Goal: Check status

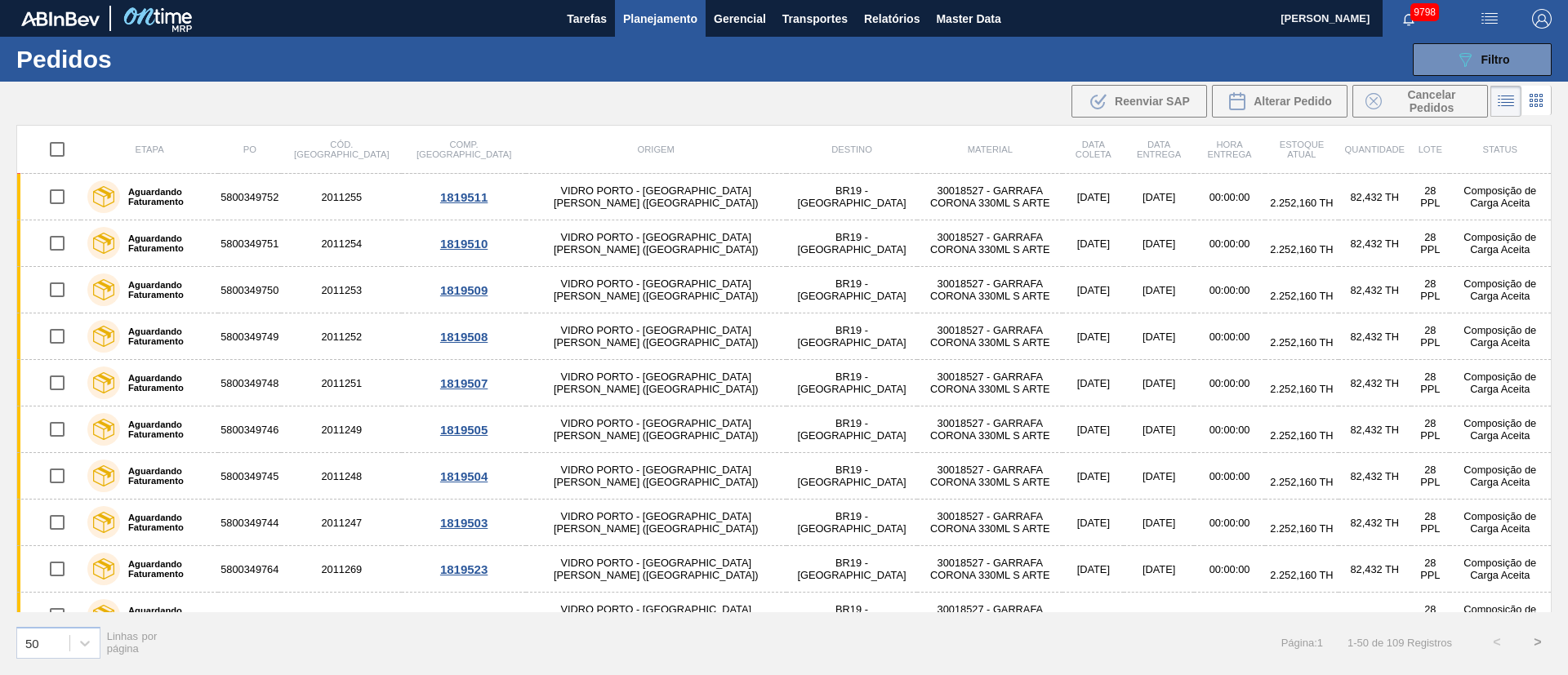
scroll to position [1224, 0]
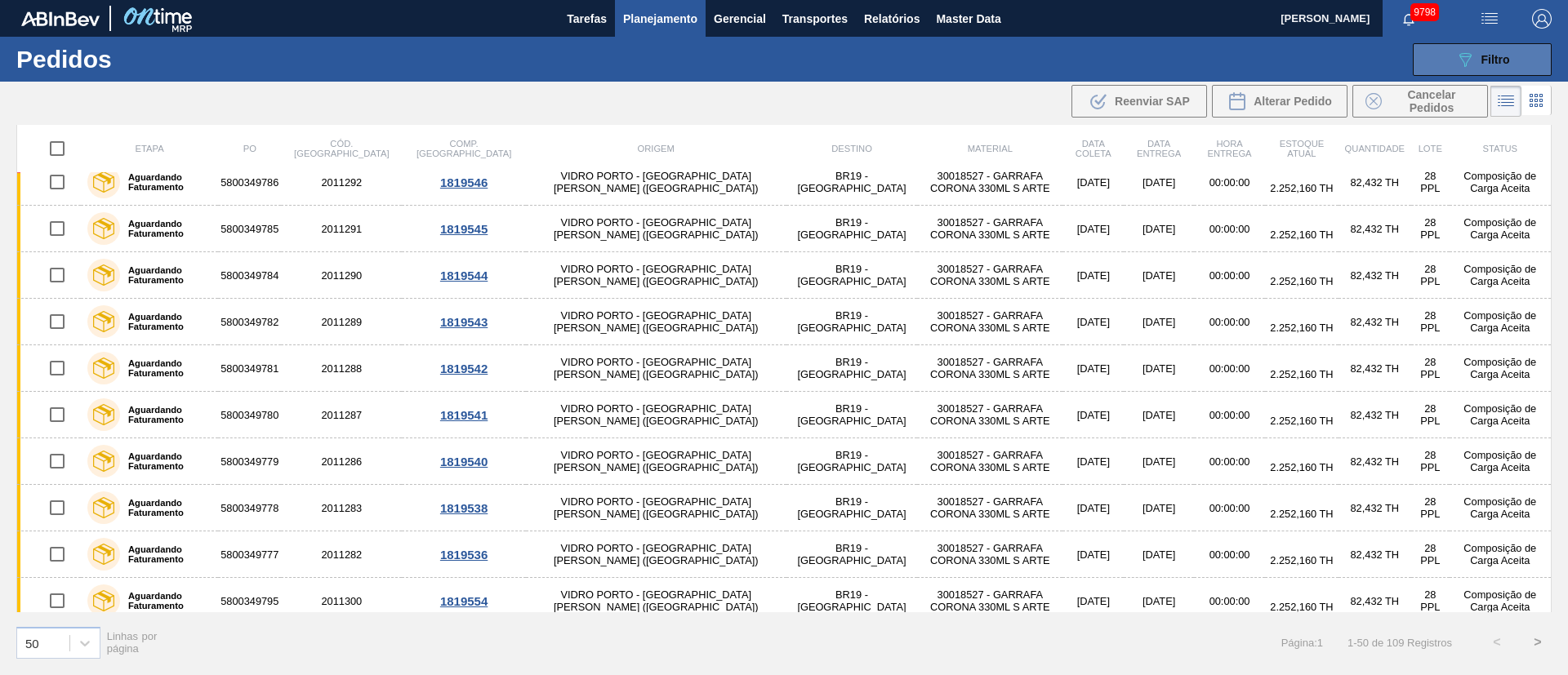
click at [1496, 63] on span "Filtro" at bounding box center [1496, 60] width 29 height 13
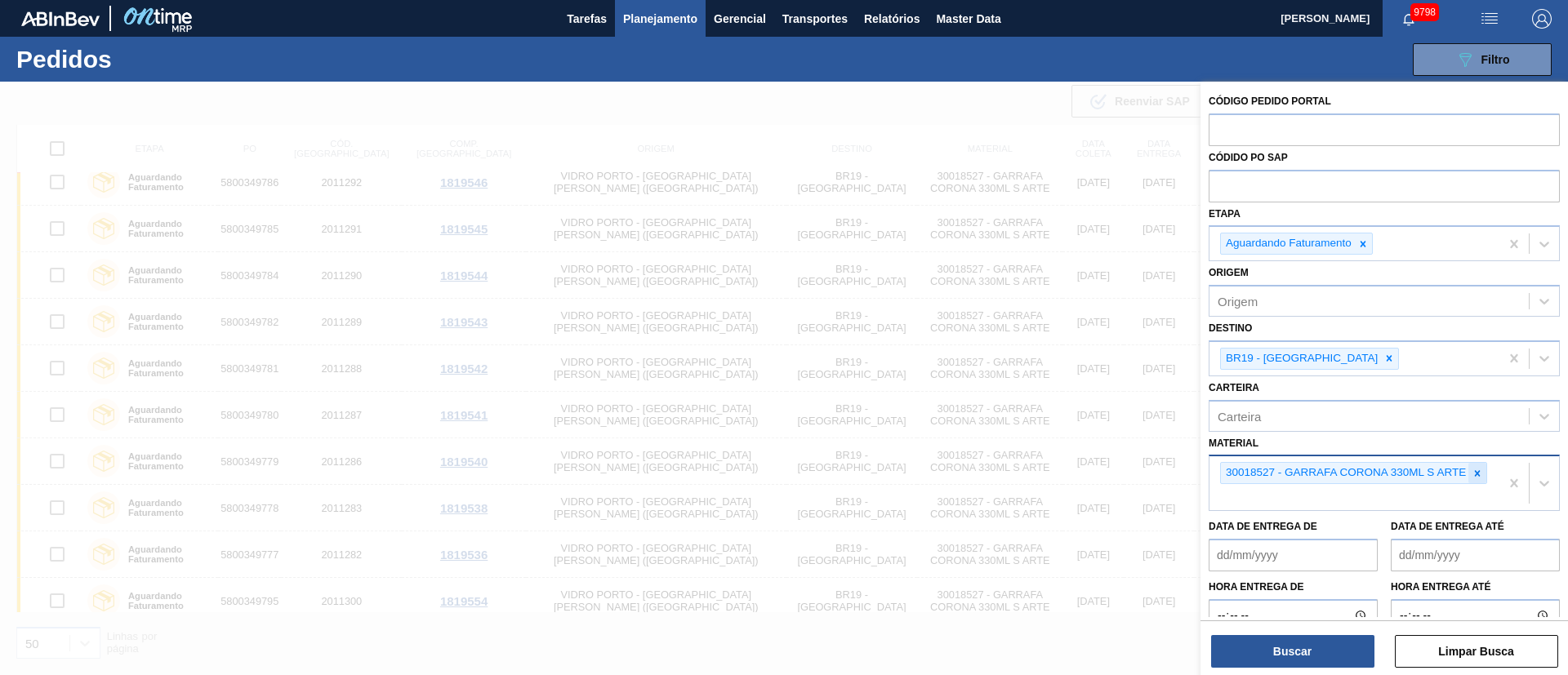
click at [1473, 475] on icon at bounding box center [1477, 473] width 12 height 12
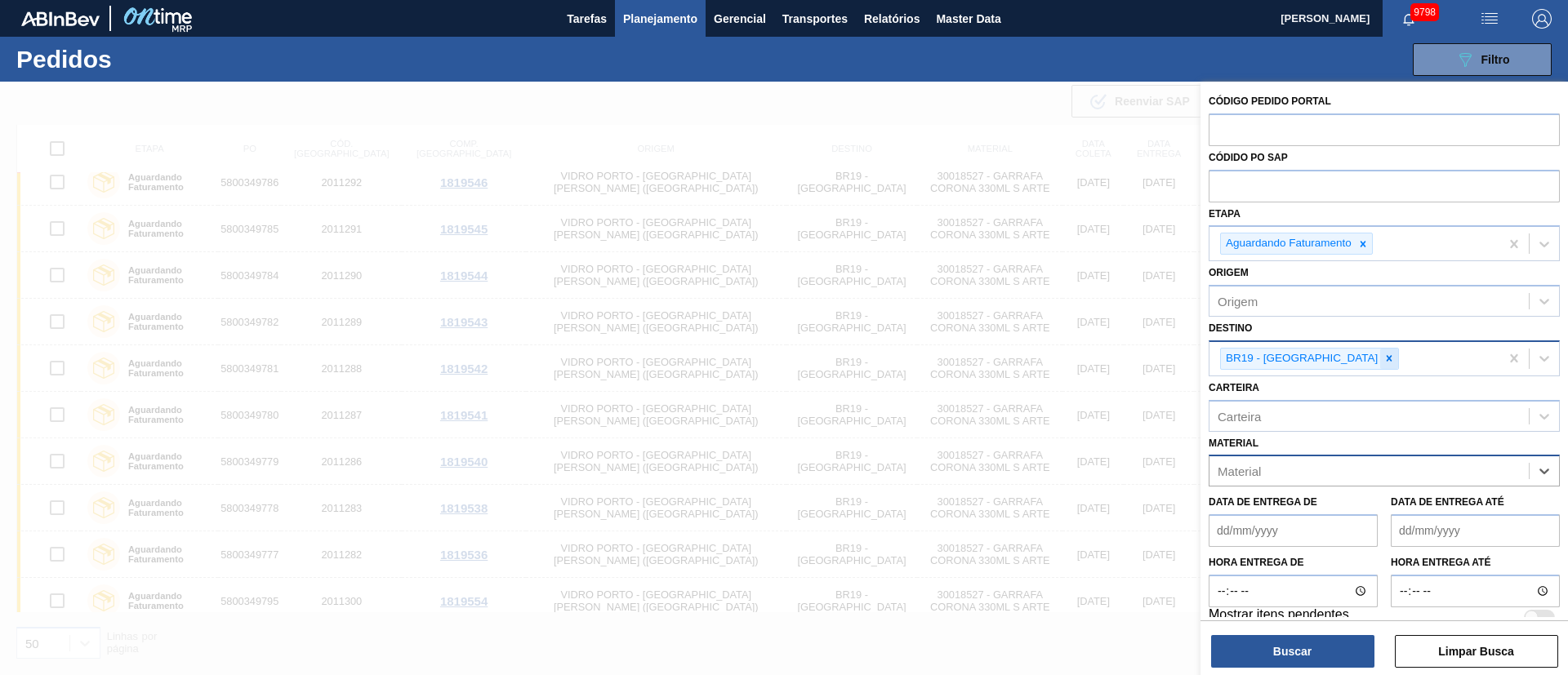
click at [1383, 356] on icon at bounding box center [1388, 358] width 12 height 12
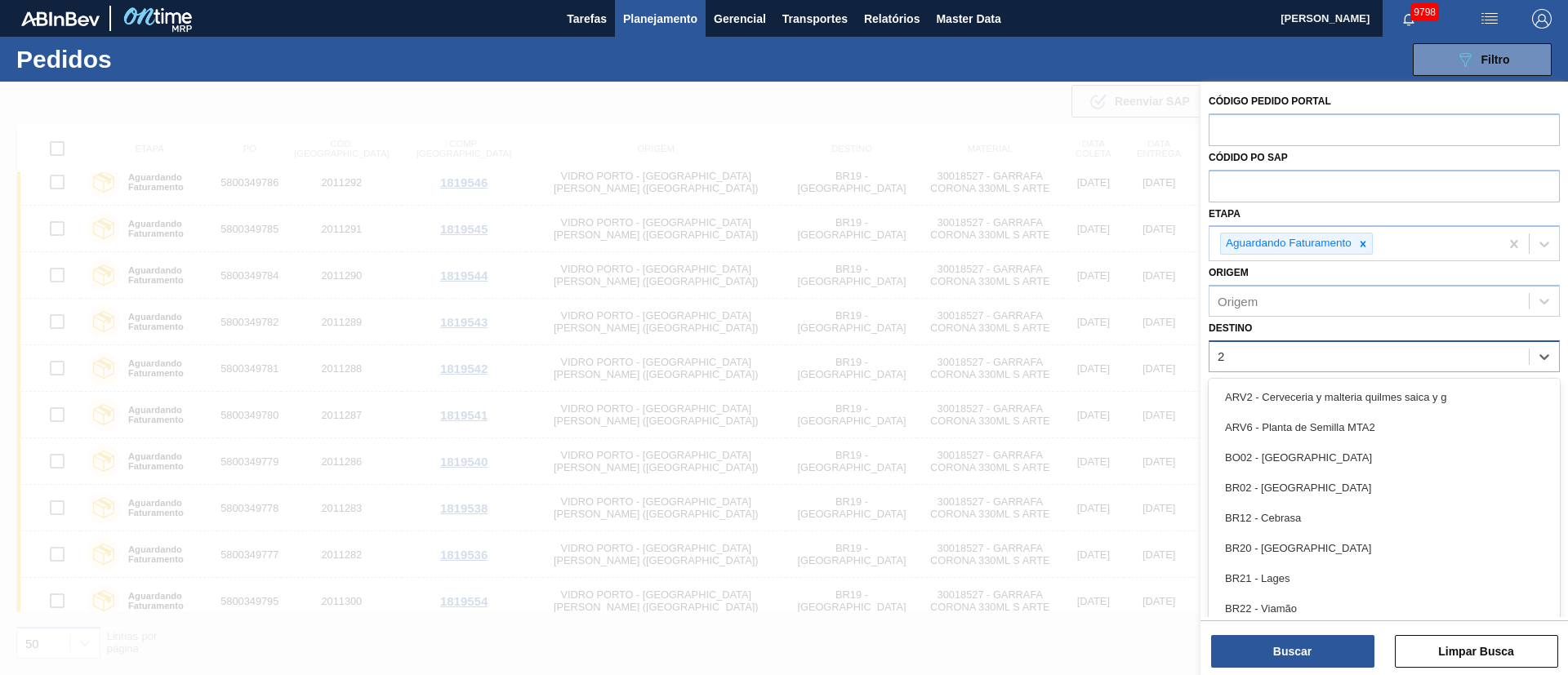
type input "26"
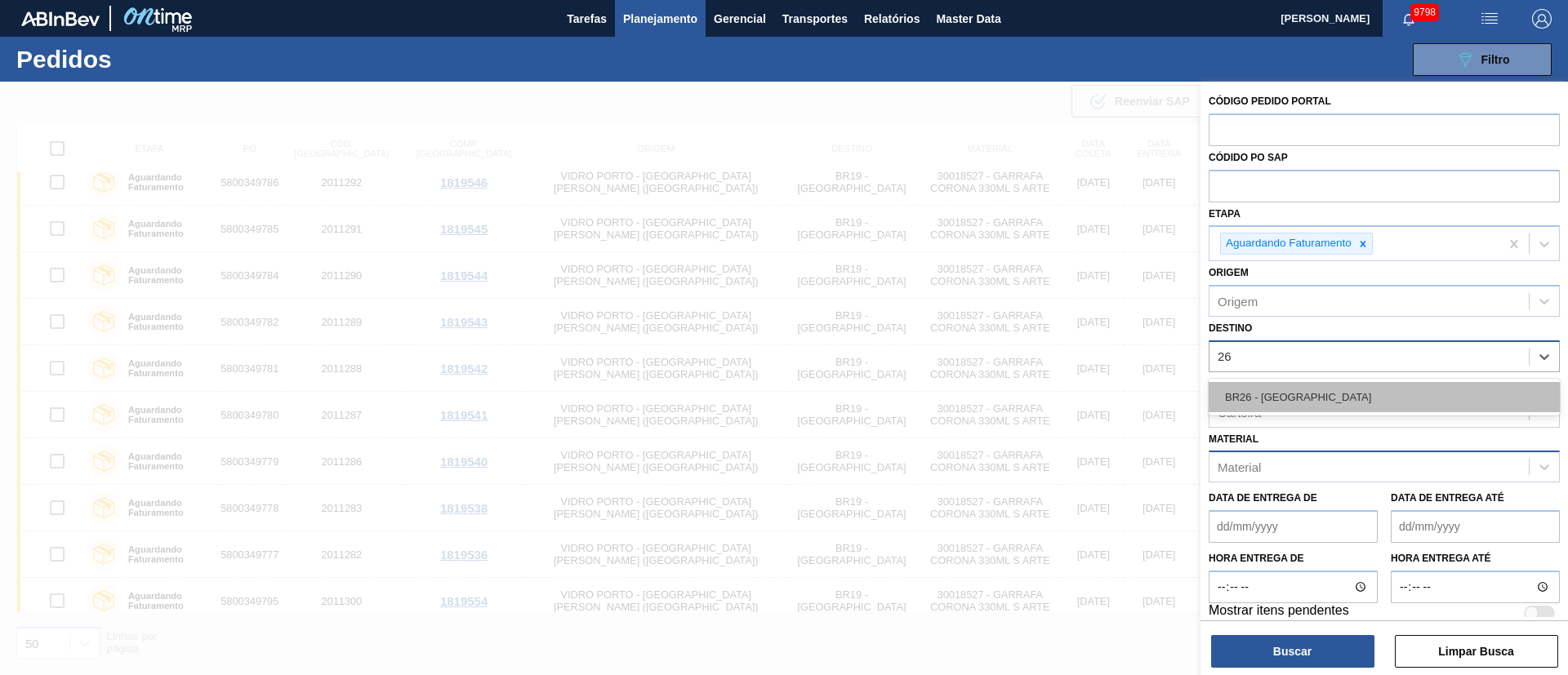
click at [1301, 399] on div "BR26 - [GEOGRAPHIC_DATA]" at bounding box center [1384, 397] width 351 height 30
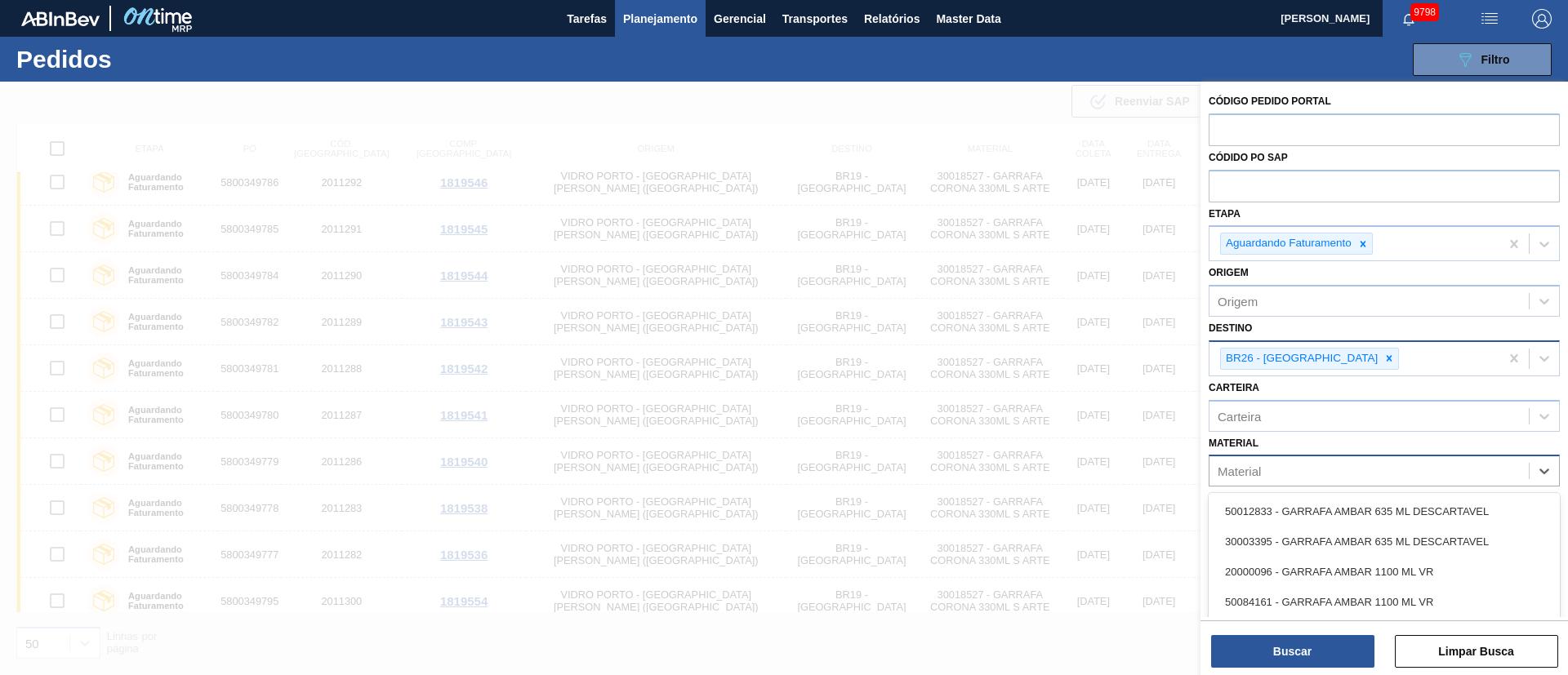
click at [1257, 474] on div "Material" at bounding box center [1239, 471] width 43 height 14
type input "300294"
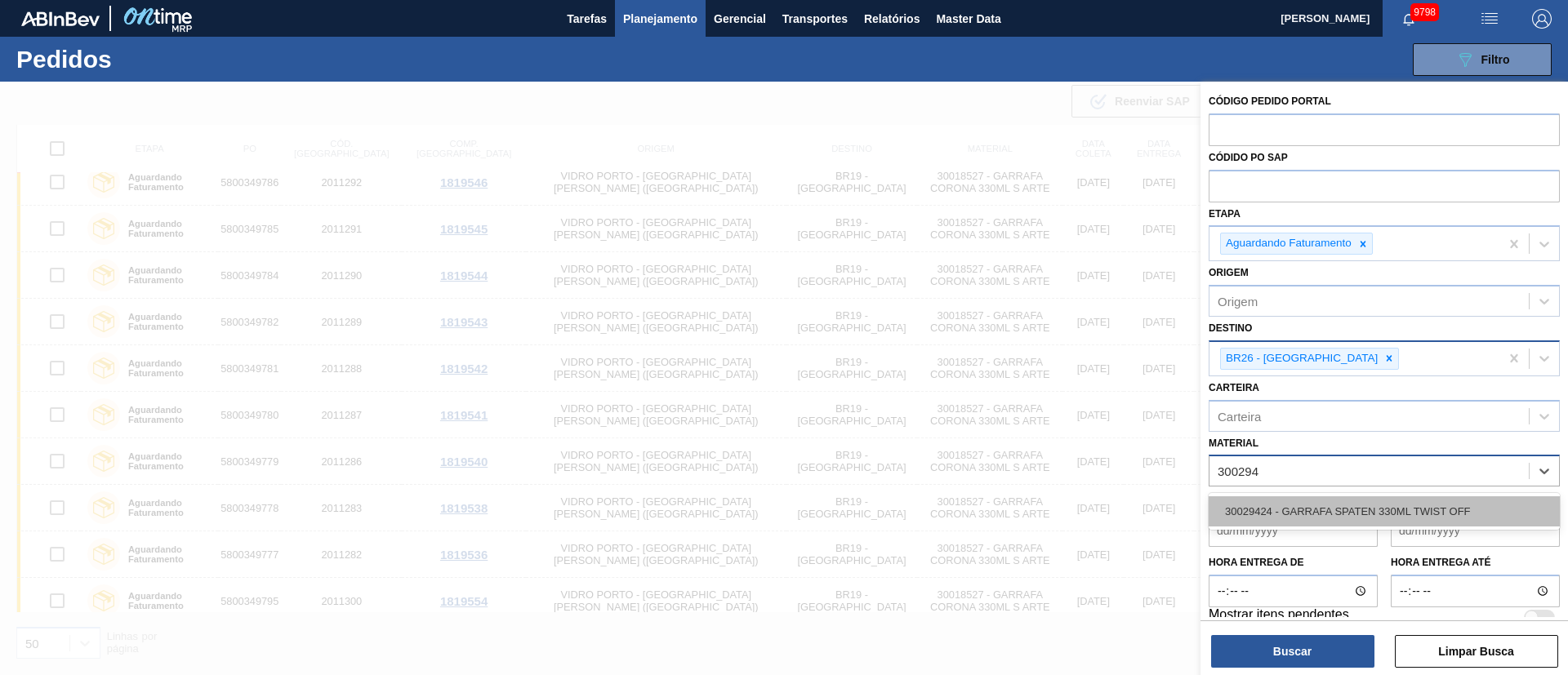
click at [1295, 512] on div "30029424 - GARRAFA SPATEN 330ML TWIST OFF" at bounding box center [1384, 511] width 351 height 30
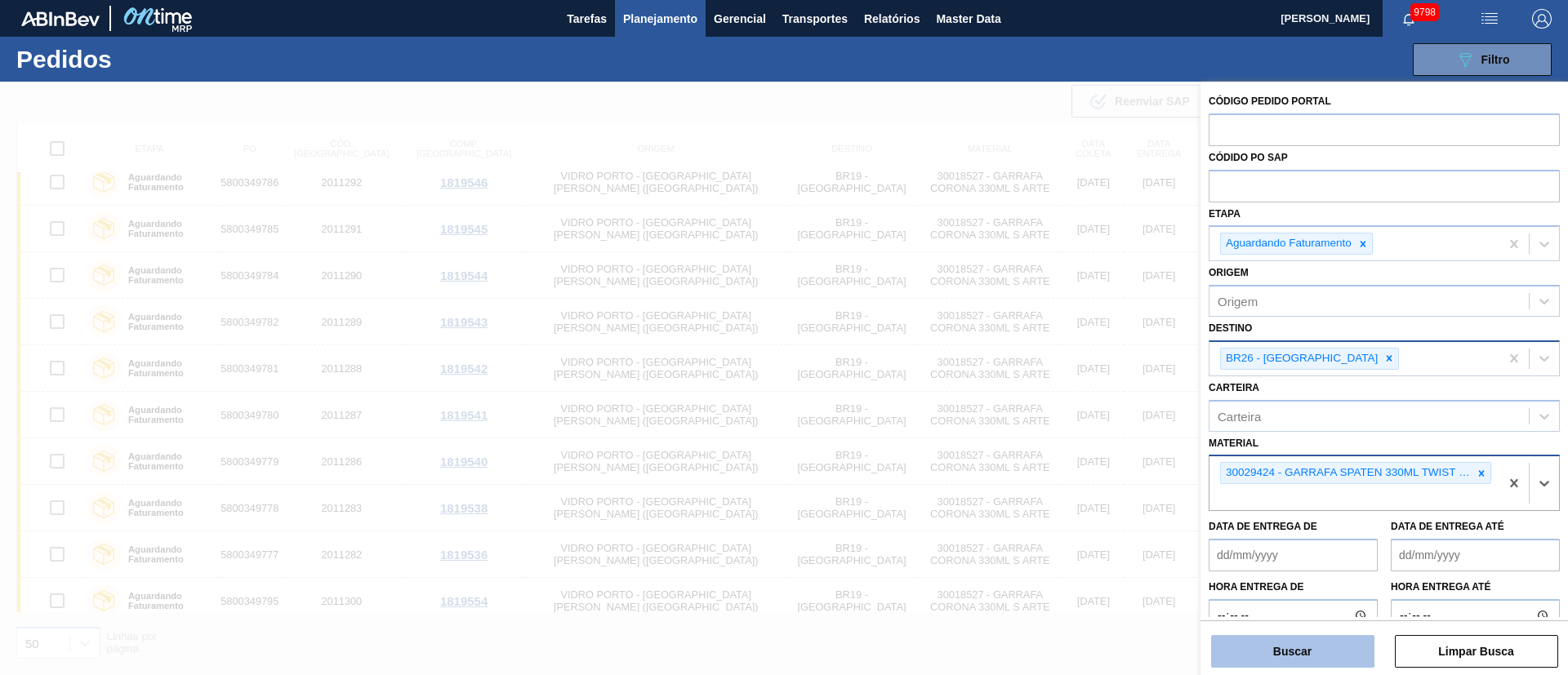
click at [1331, 657] on button "Buscar" at bounding box center [1292, 652] width 164 height 33
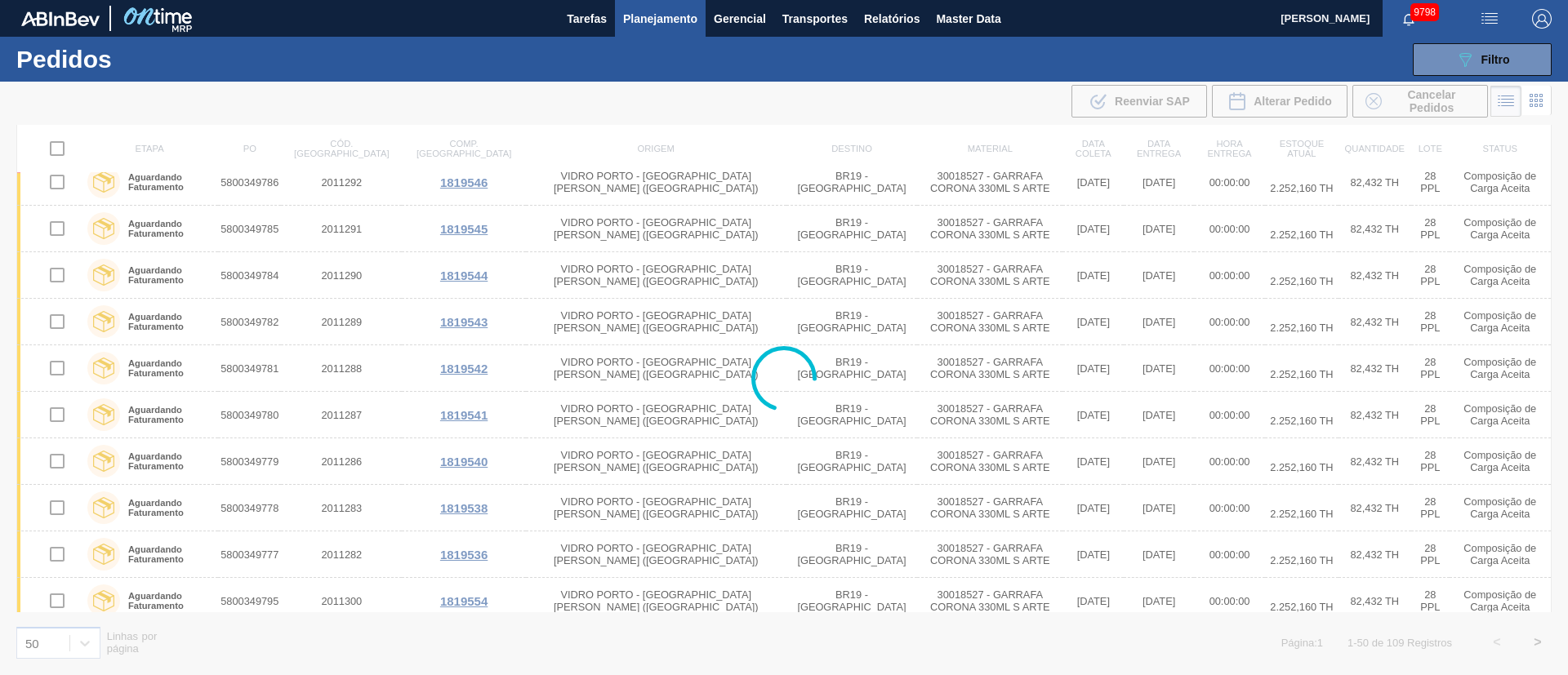
scroll to position [0, 0]
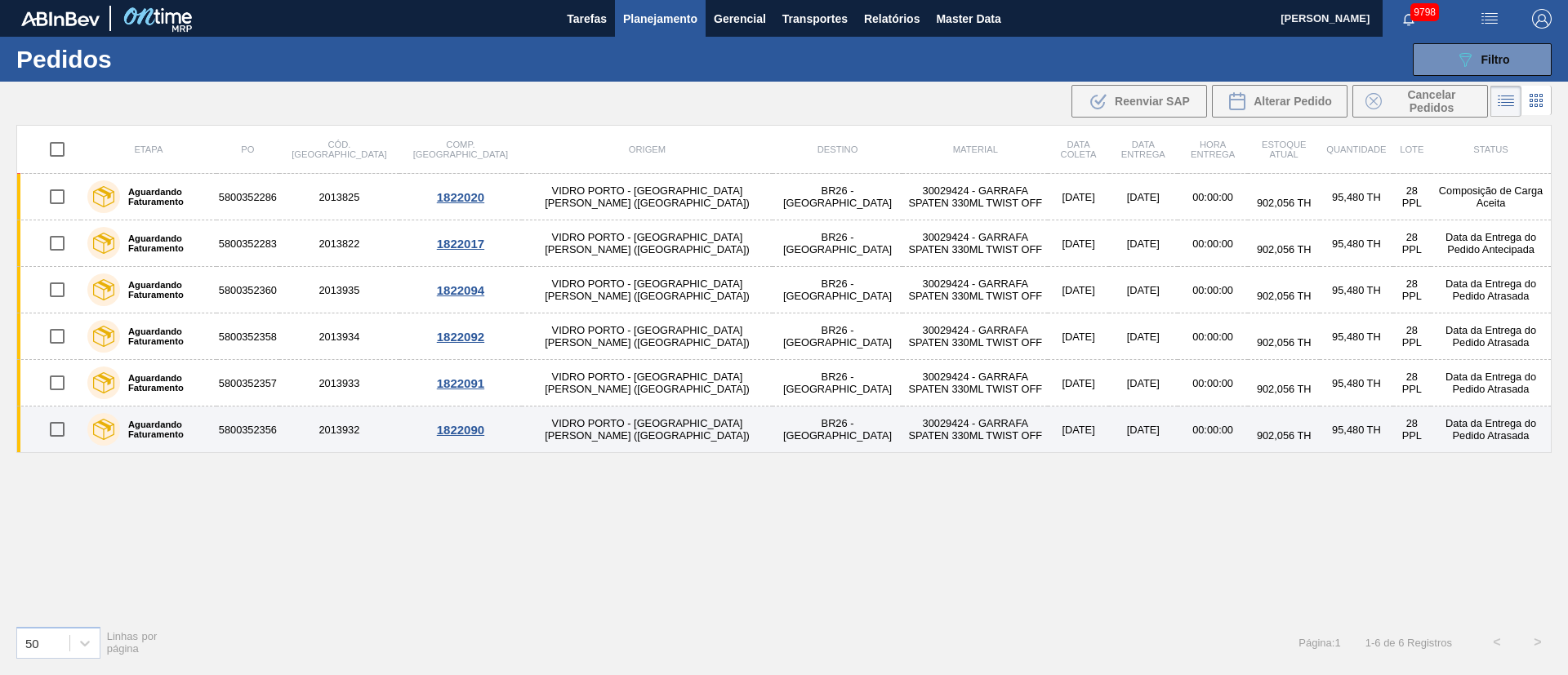
click at [1047, 411] on td "[DATE]" at bounding box center [1077, 429] width 61 height 46
